Goal: Navigation & Orientation: Find specific page/section

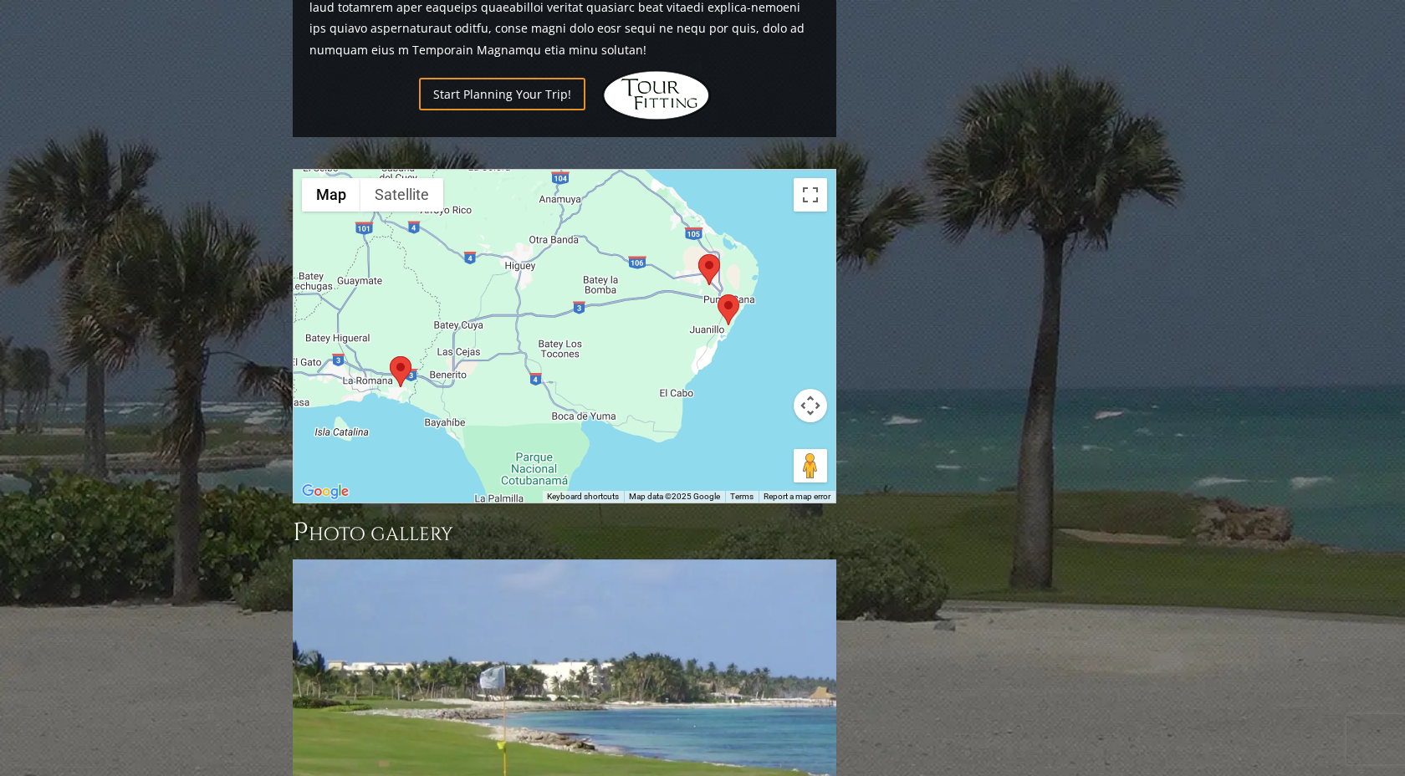
scroll to position [1464, 0]
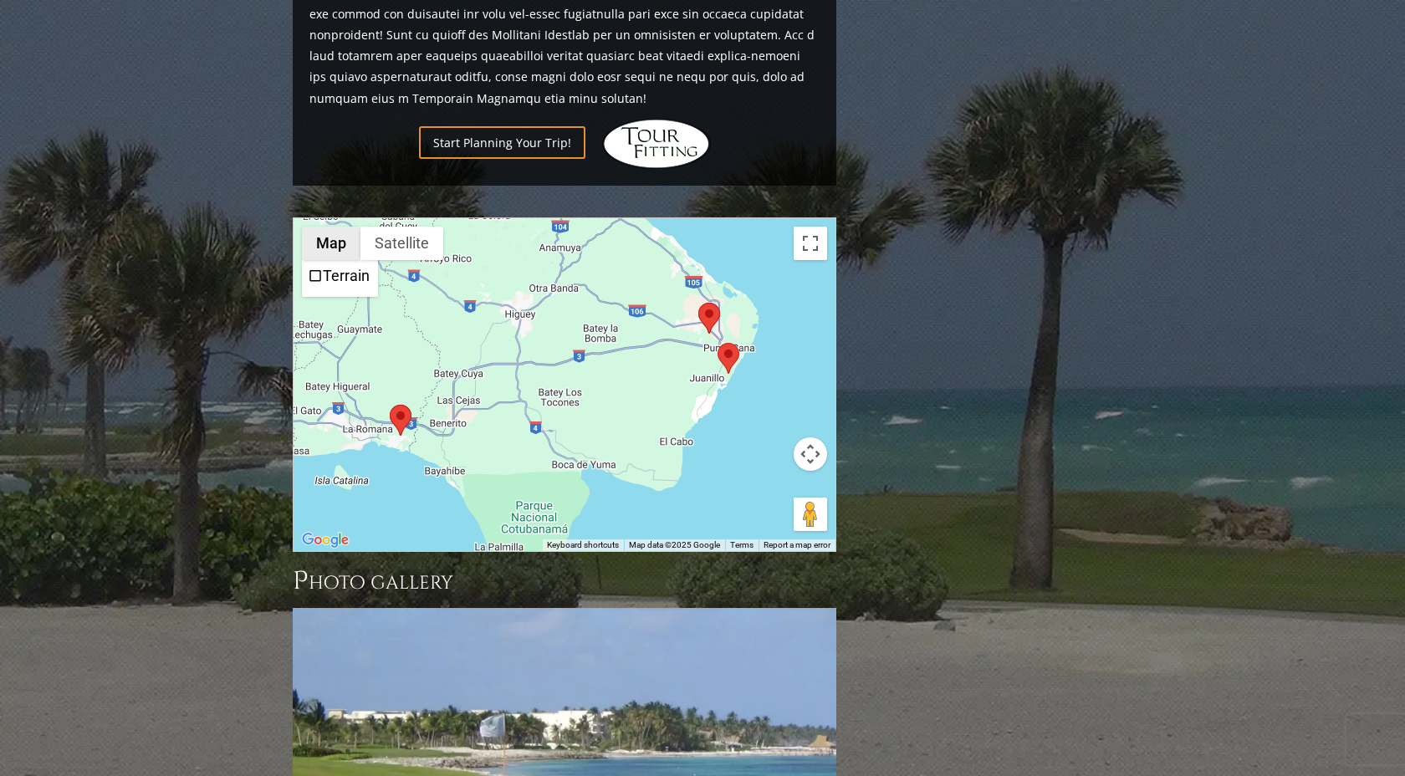
click at [334, 227] on button "Map" at bounding box center [331, 243] width 59 height 33
click at [493, 282] on div at bounding box center [564, 384] width 542 height 333
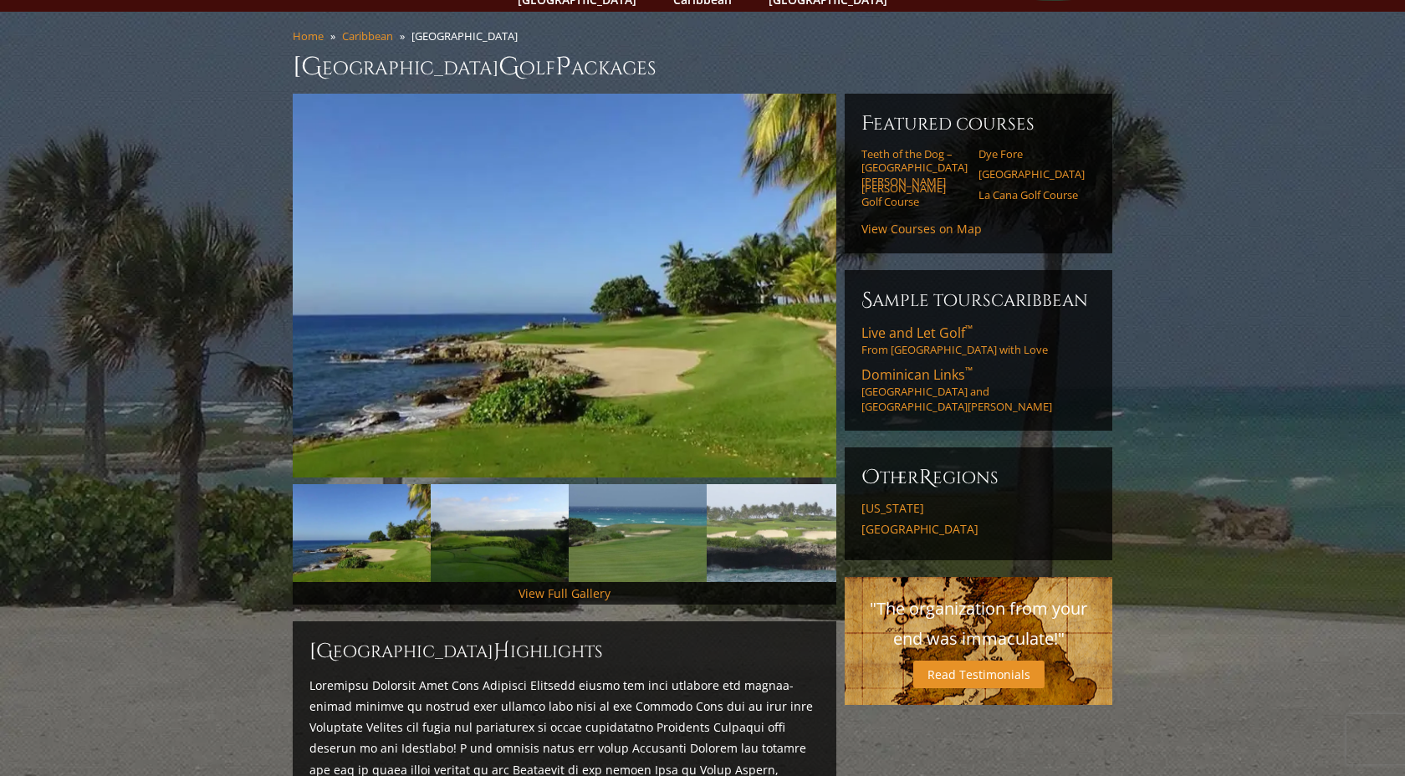
scroll to position [0, 0]
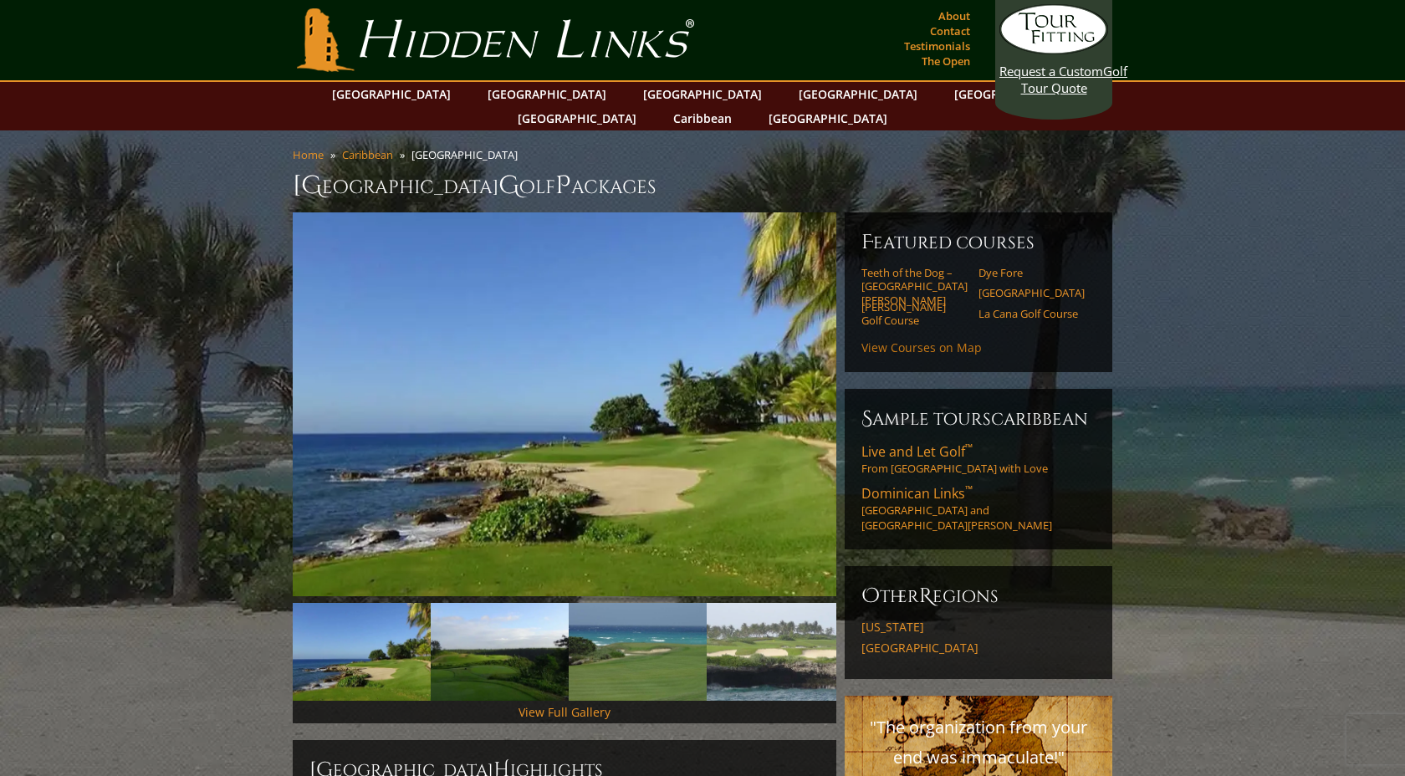
click at [926, 339] on link "View Courses on Map" at bounding box center [921, 347] width 120 height 16
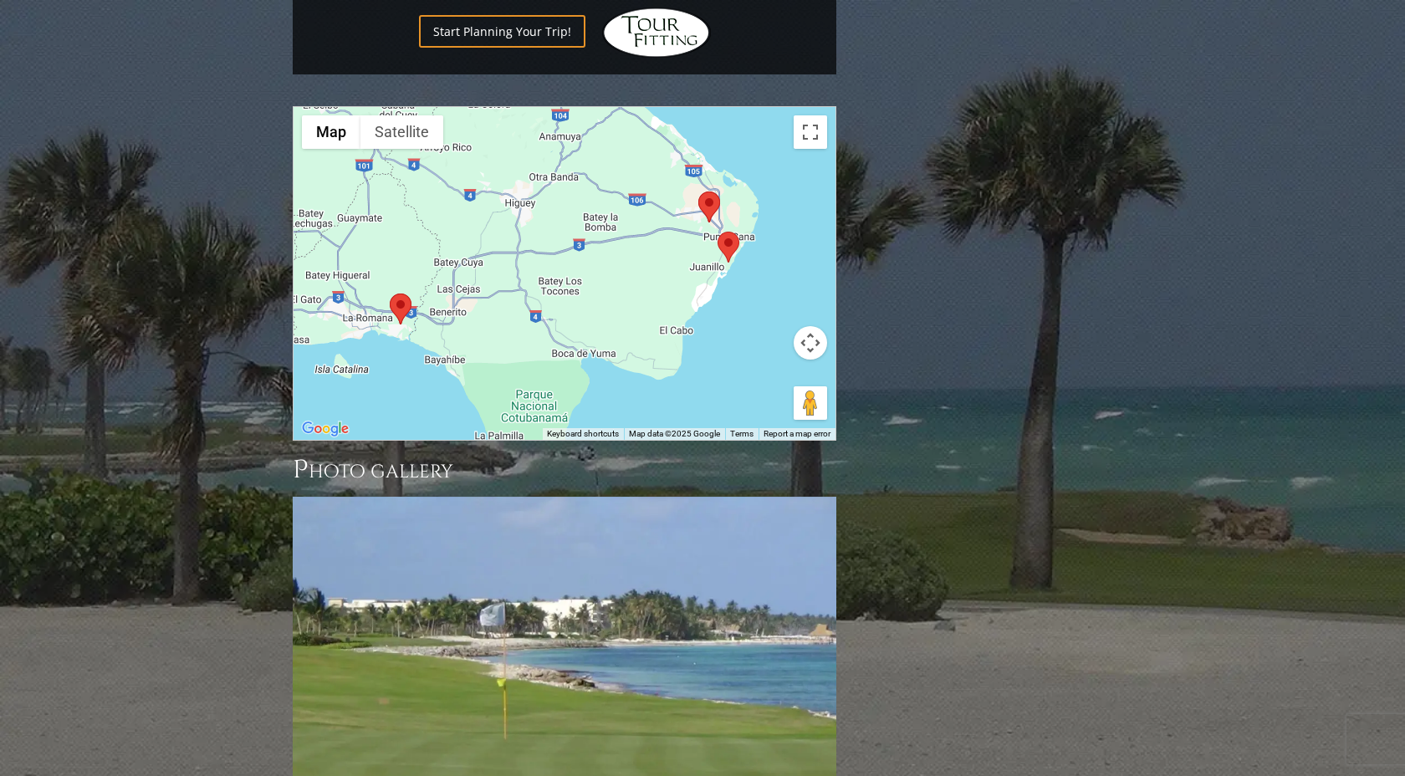
scroll to position [1616, 0]
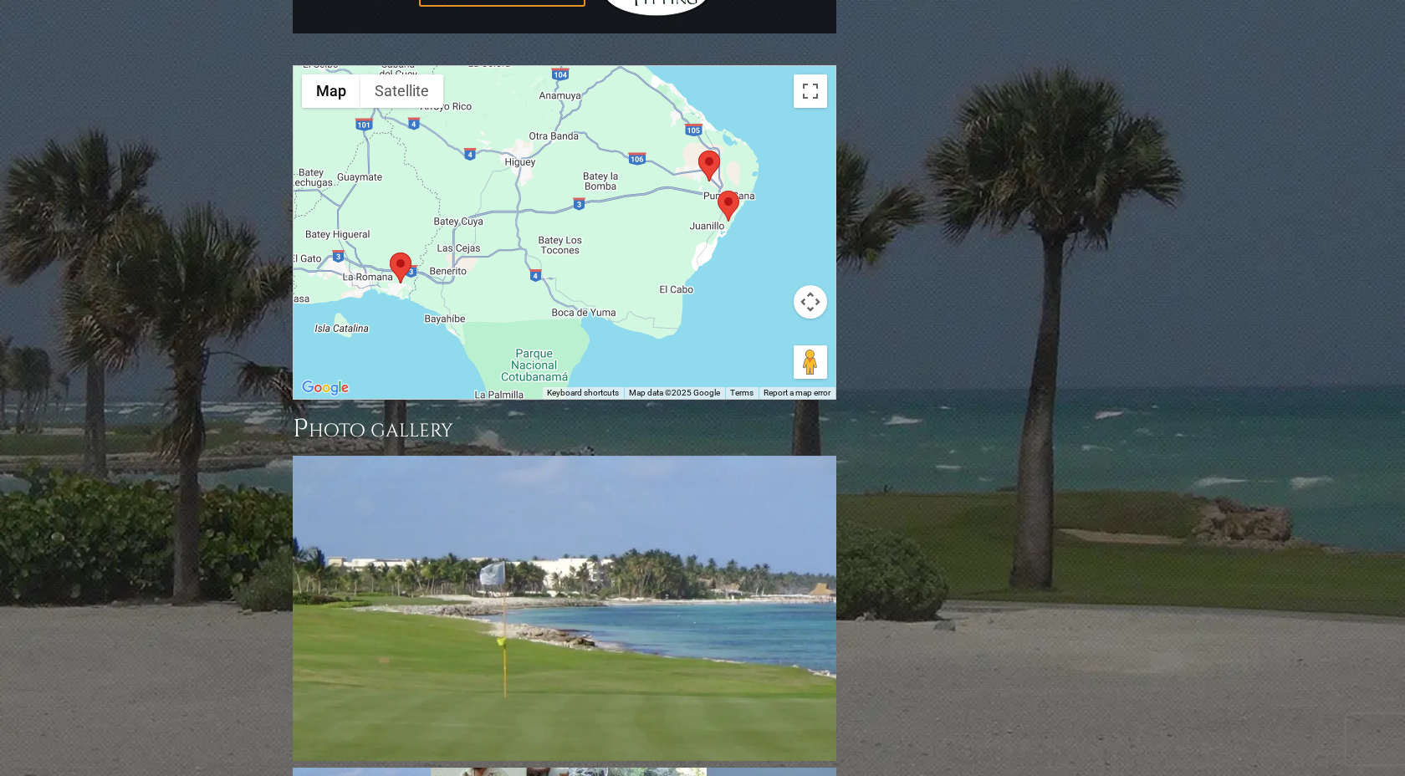
click at [698, 151] on area at bounding box center [698, 151] width 0 height 0
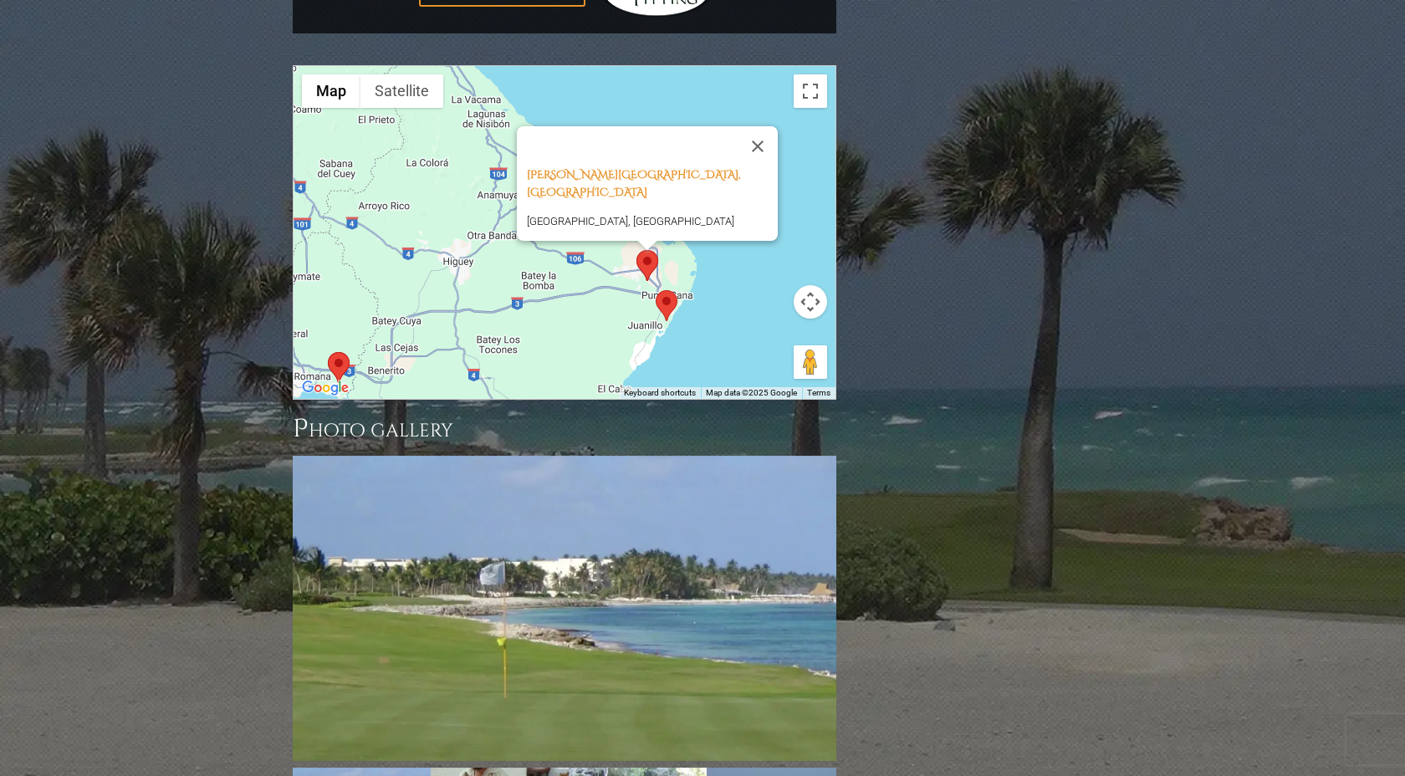
click at [656, 290] on area at bounding box center [656, 290] width 0 height 0
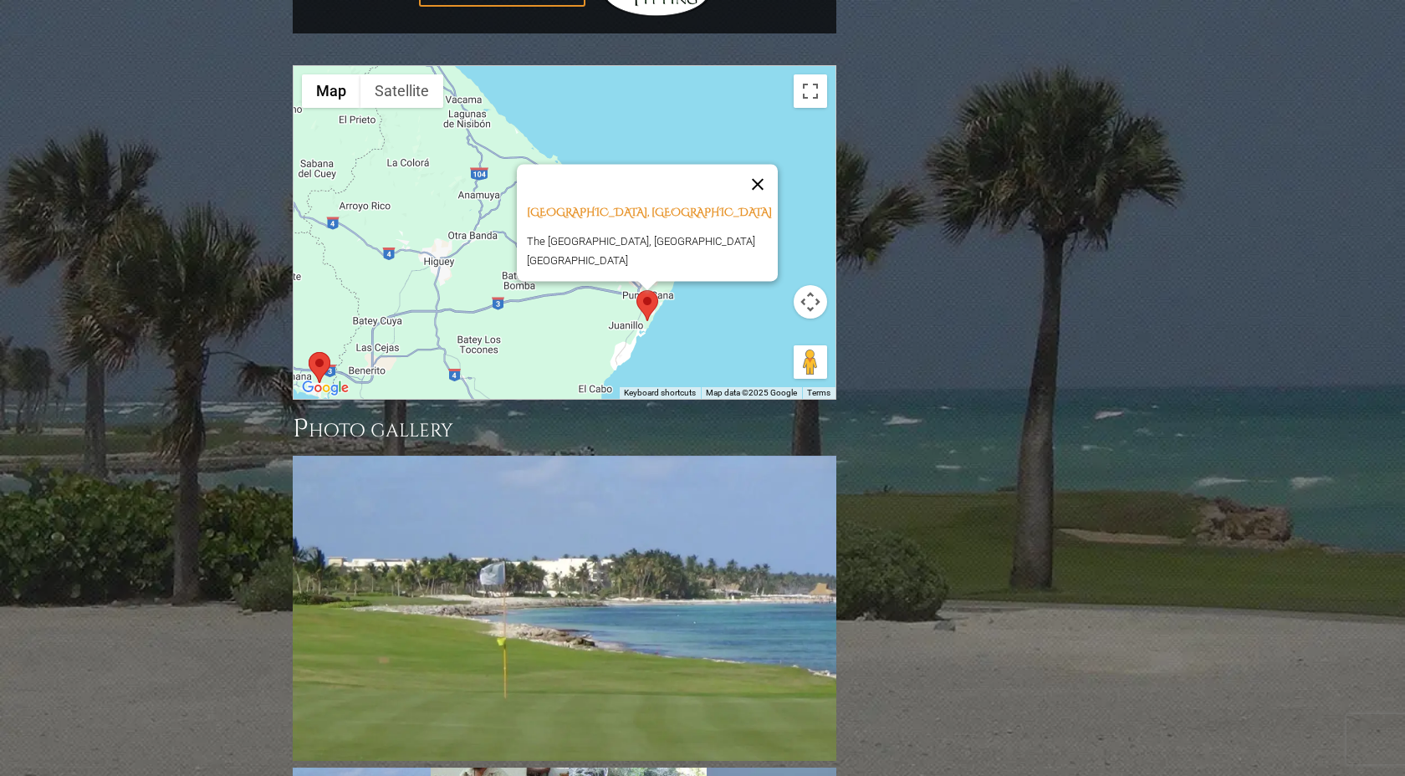
click at [764, 164] on button "Close" at bounding box center [757, 184] width 40 height 40
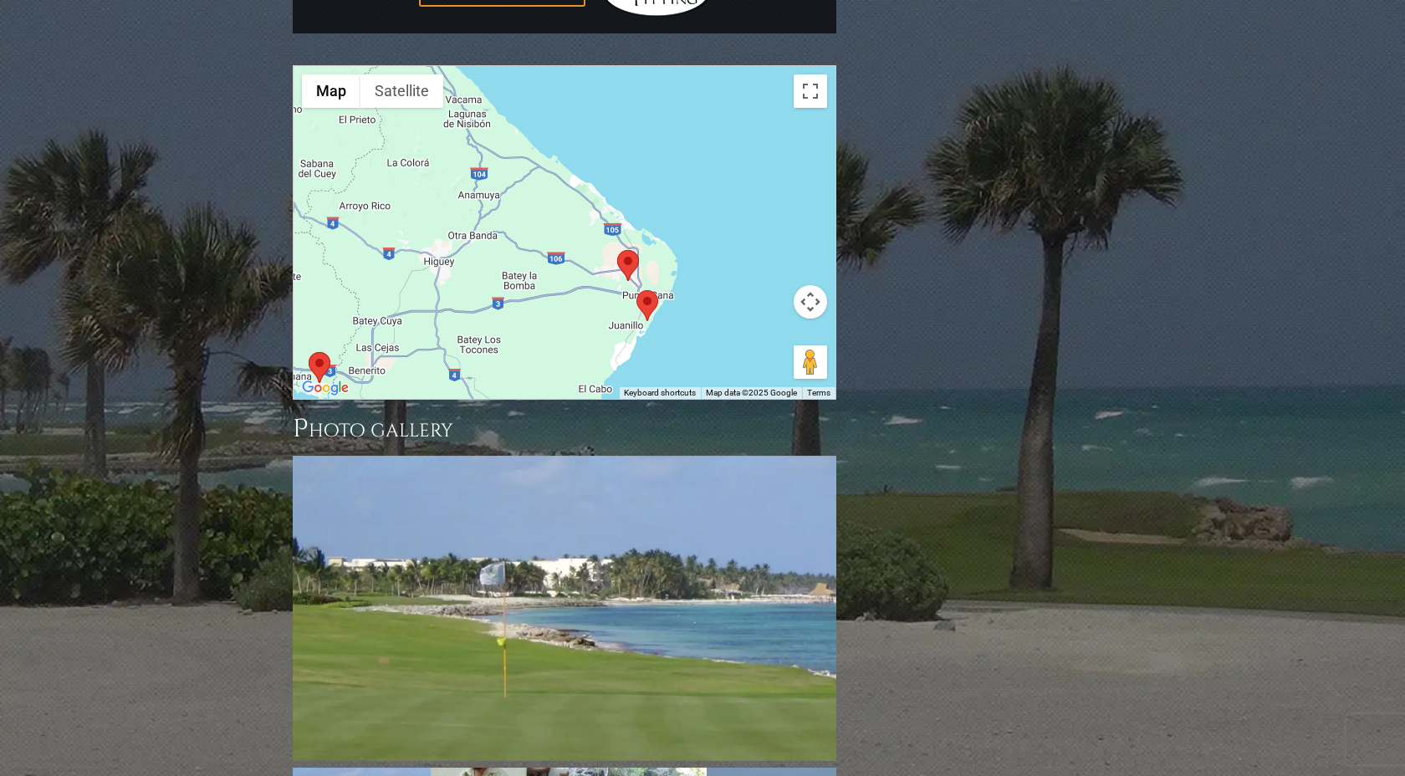
click at [309, 352] on area at bounding box center [309, 352] width 0 height 0
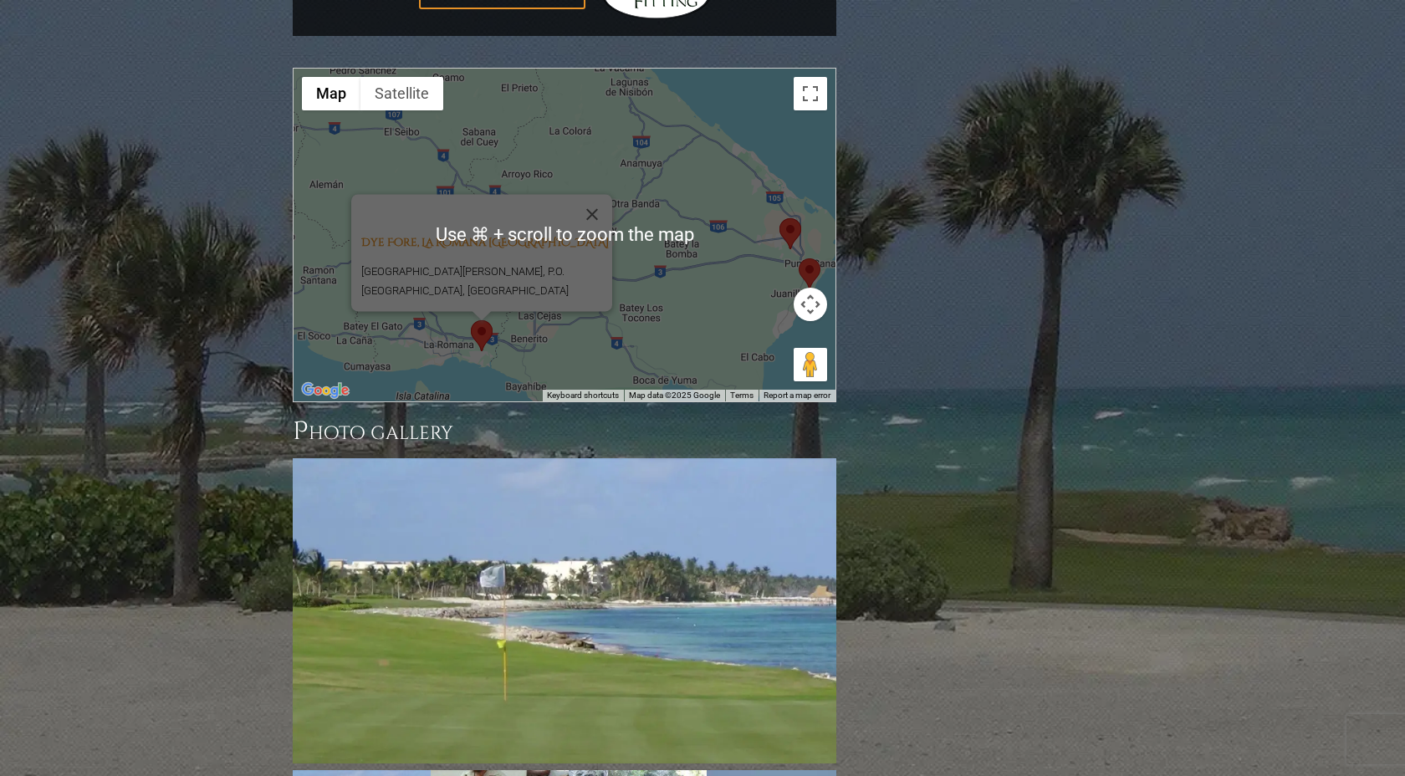
scroll to position [1615, 0]
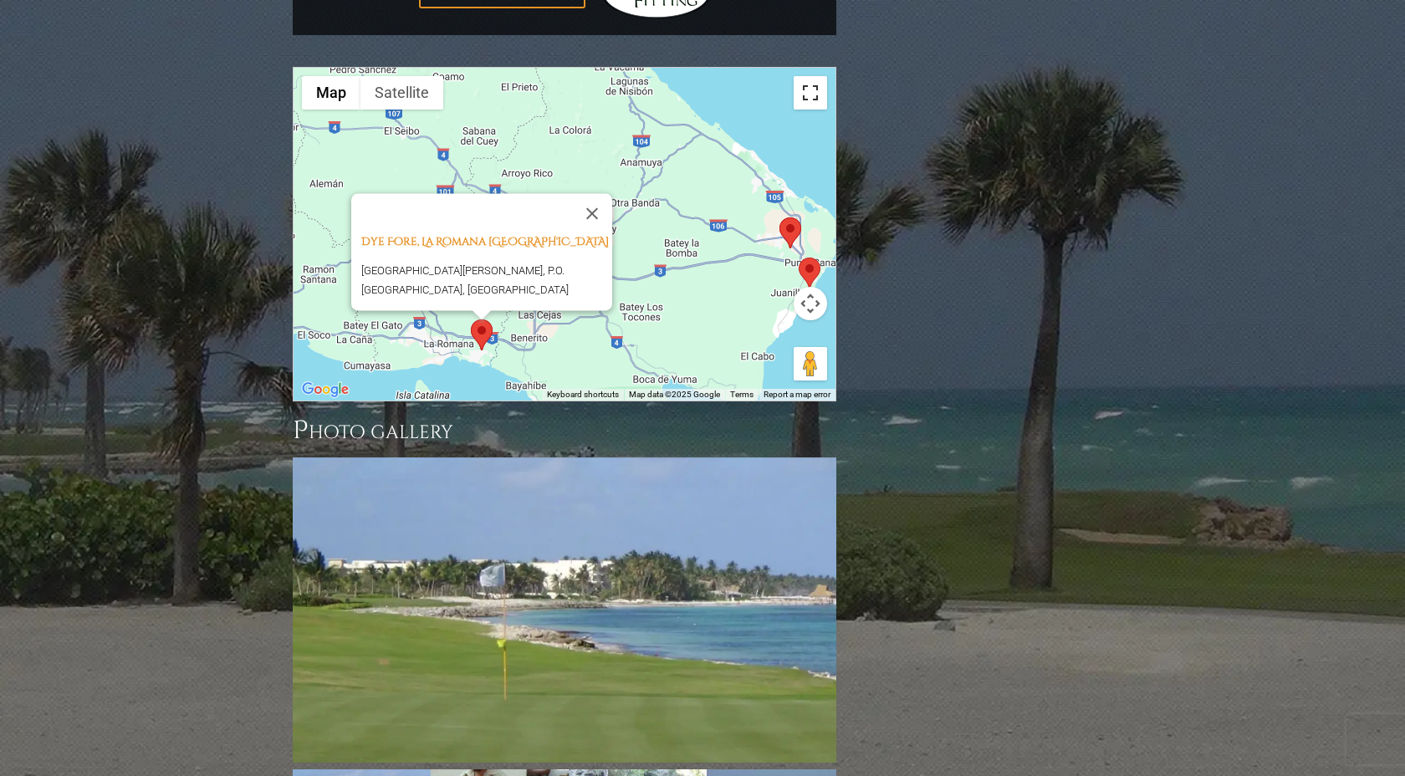
click at [809, 76] on button "Toggle fullscreen view" at bounding box center [810, 92] width 33 height 33
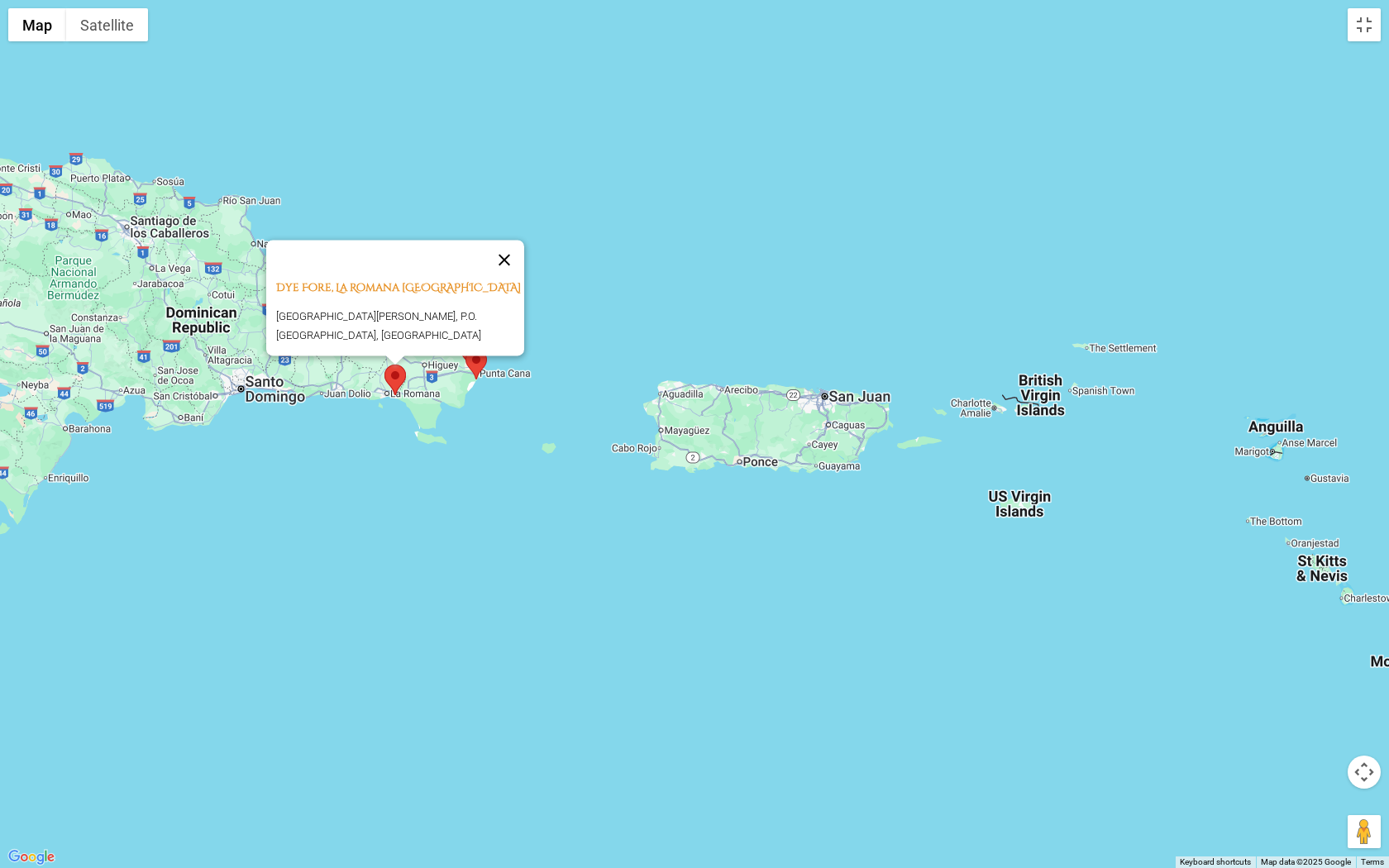
click at [505, 239] on button "Close" at bounding box center [504, 259] width 40 height 40
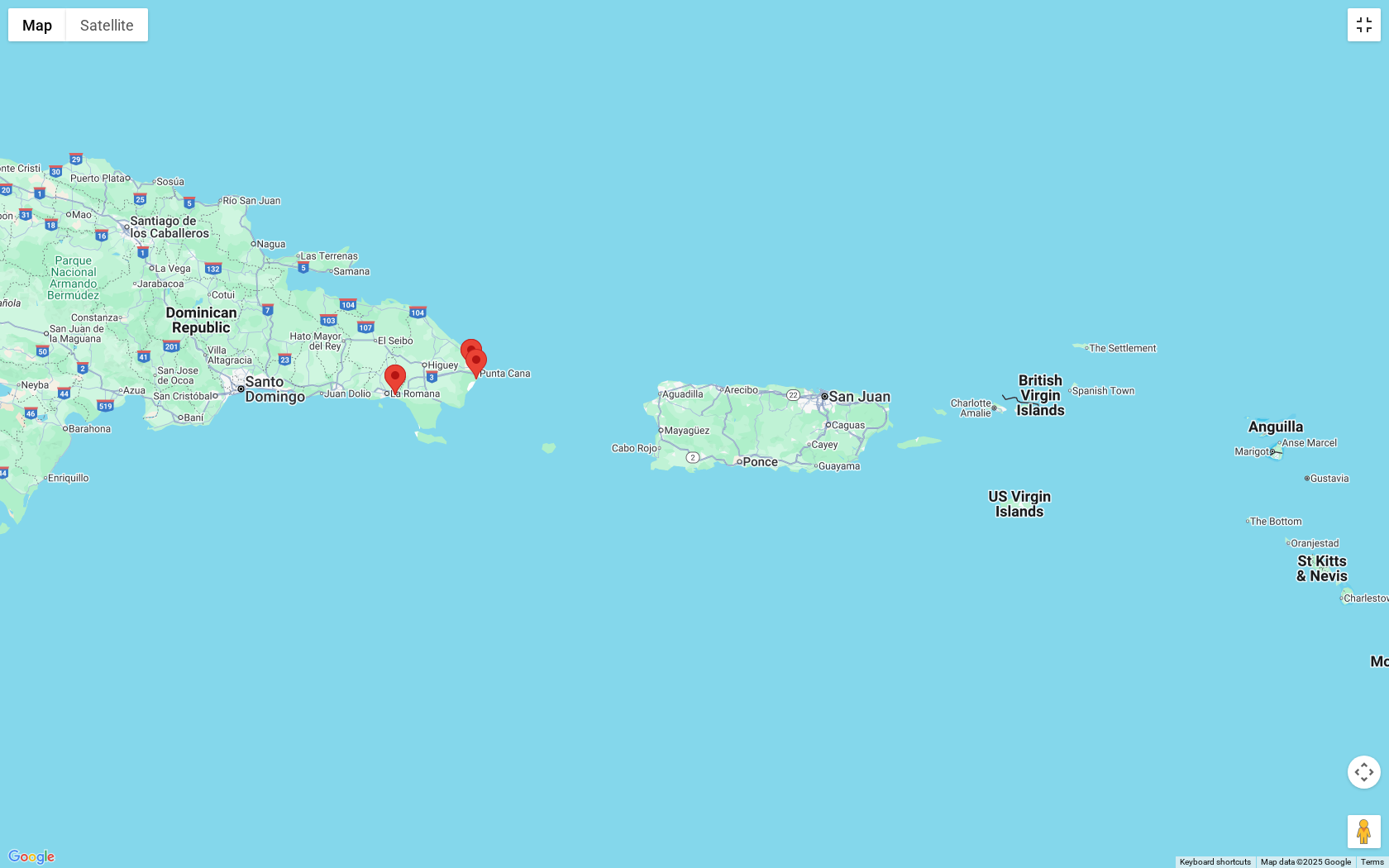
click at [1365, 27] on button "Toggle fullscreen view" at bounding box center [1363, 24] width 33 height 33
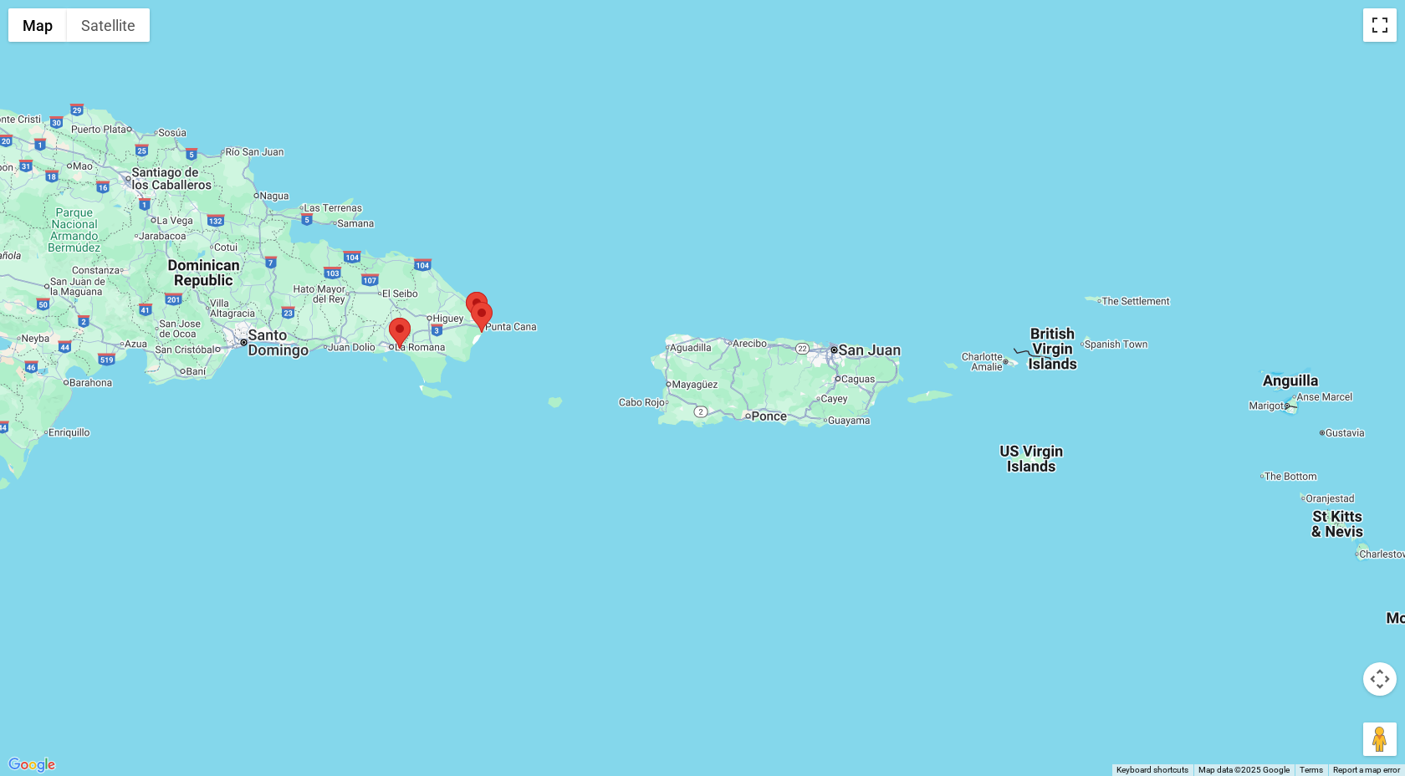
scroll to position [768, 0]
